Goal: Information Seeking & Learning: Learn about a topic

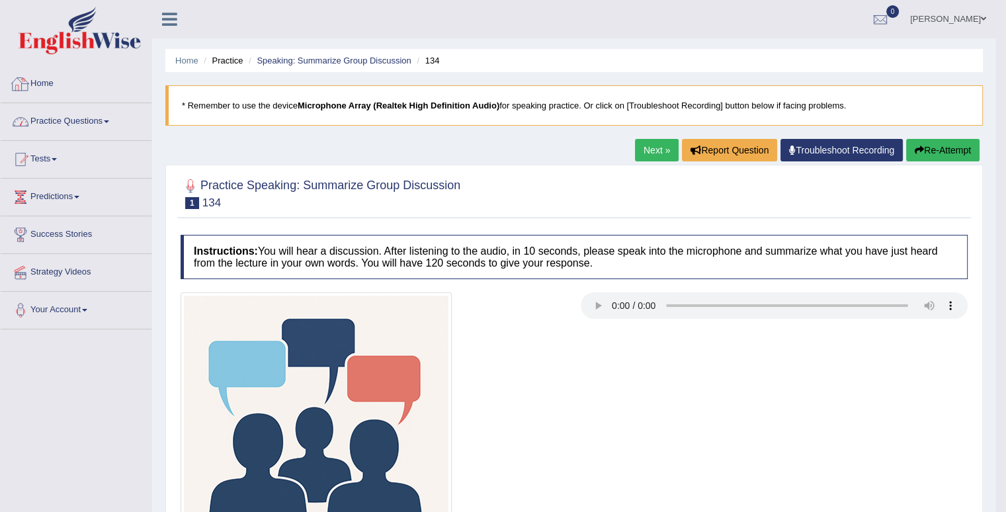
click at [69, 118] on link "Practice Questions" at bounding box center [76, 119] width 151 height 33
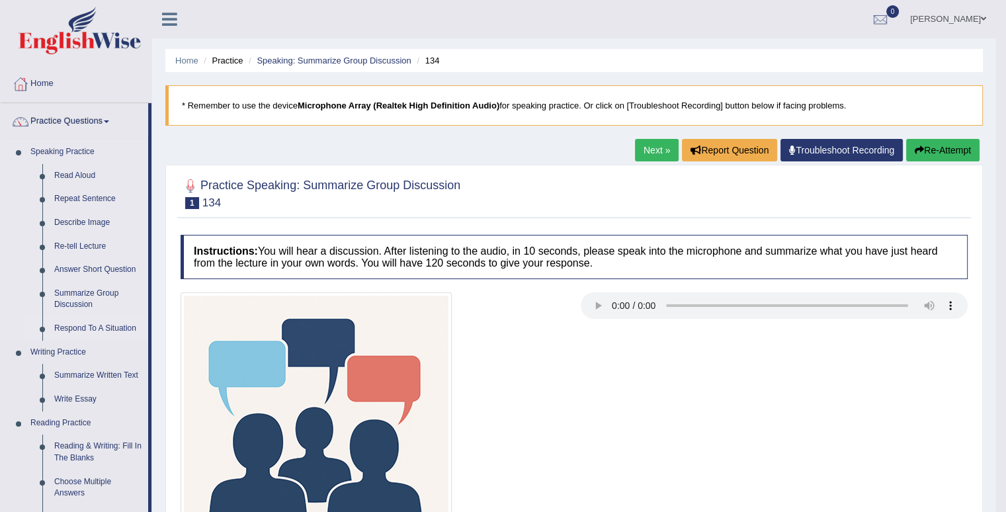
click at [113, 328] on link "Respond To A Situation" at bounding box center [98, 329] width 100 height 24
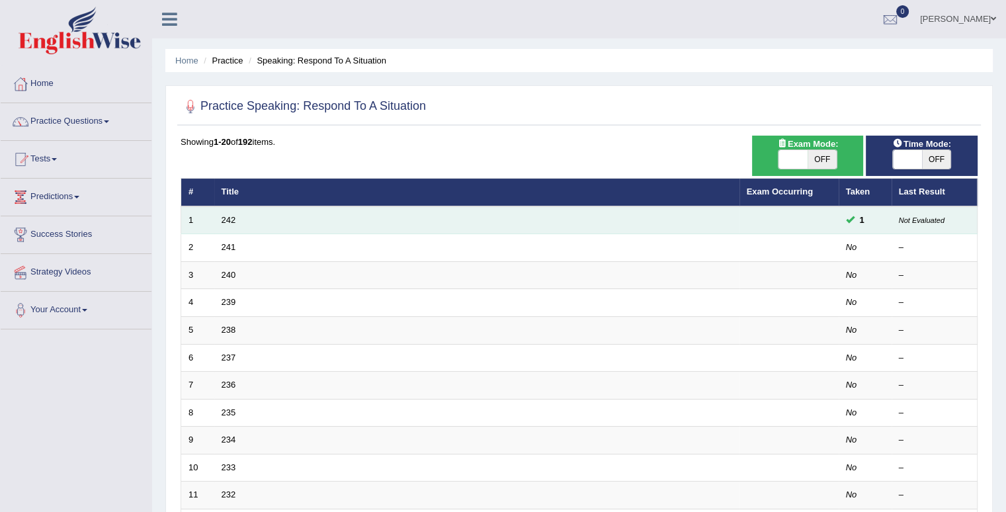
click at [232, 225] on td "242" at bounding box center [476, 220] width 525 height 28
click at [231, 220] on link "242" at bounding box center [229, 220] width 15 height 10
